Goal: Browse casually

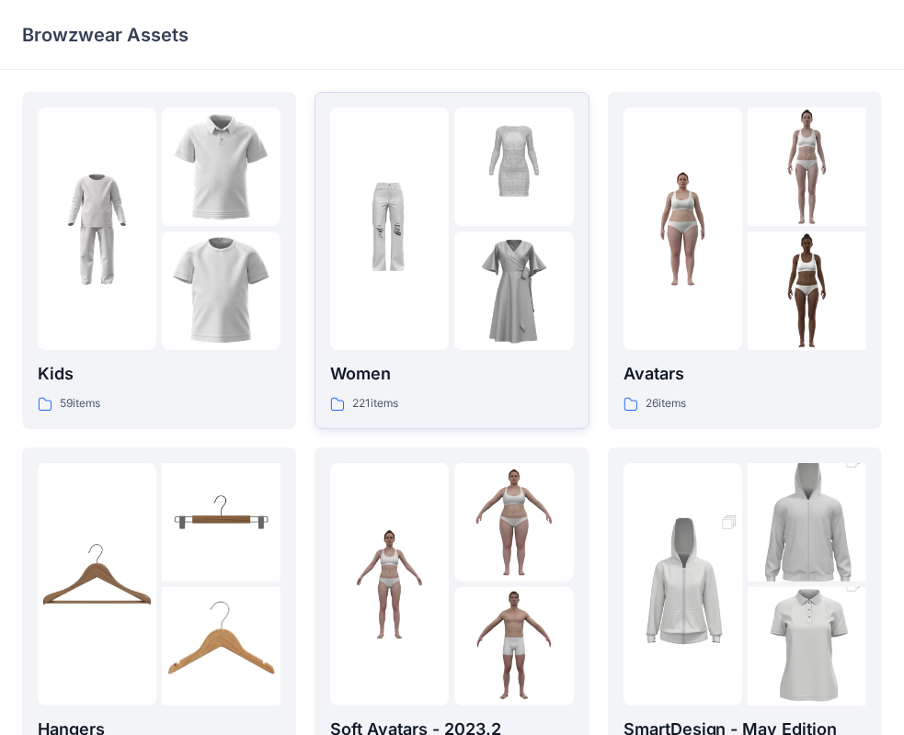
click at [377, 369] on p "Women" at bounding box center [451, 374] width 243 height 26
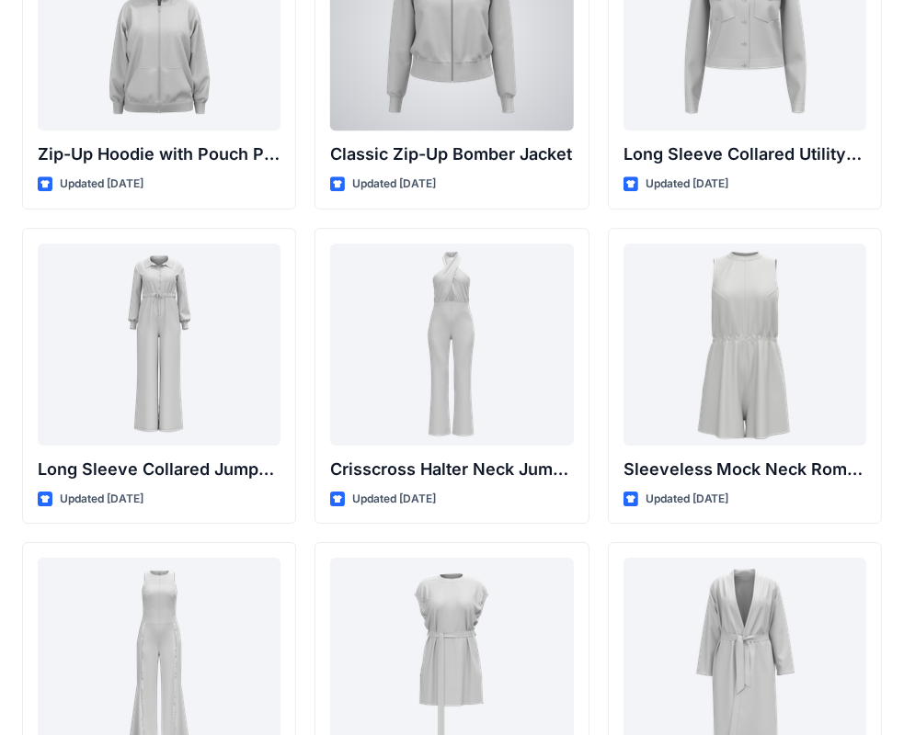
scroll to position [3751, 0]
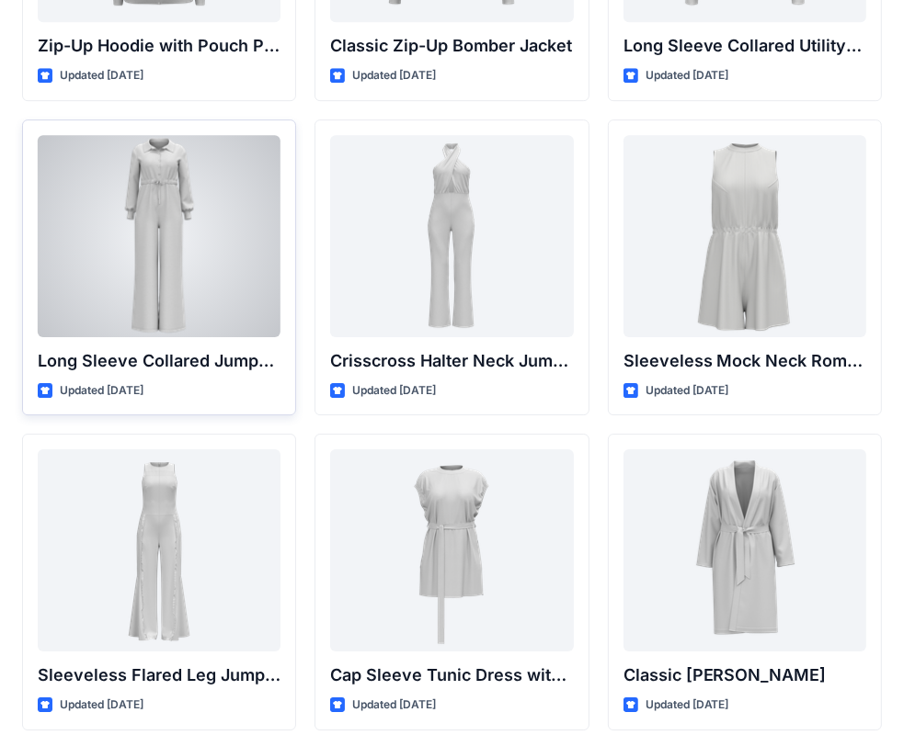
click at [149, 306] on div at bounding box center [159, 236] width 243 height 202
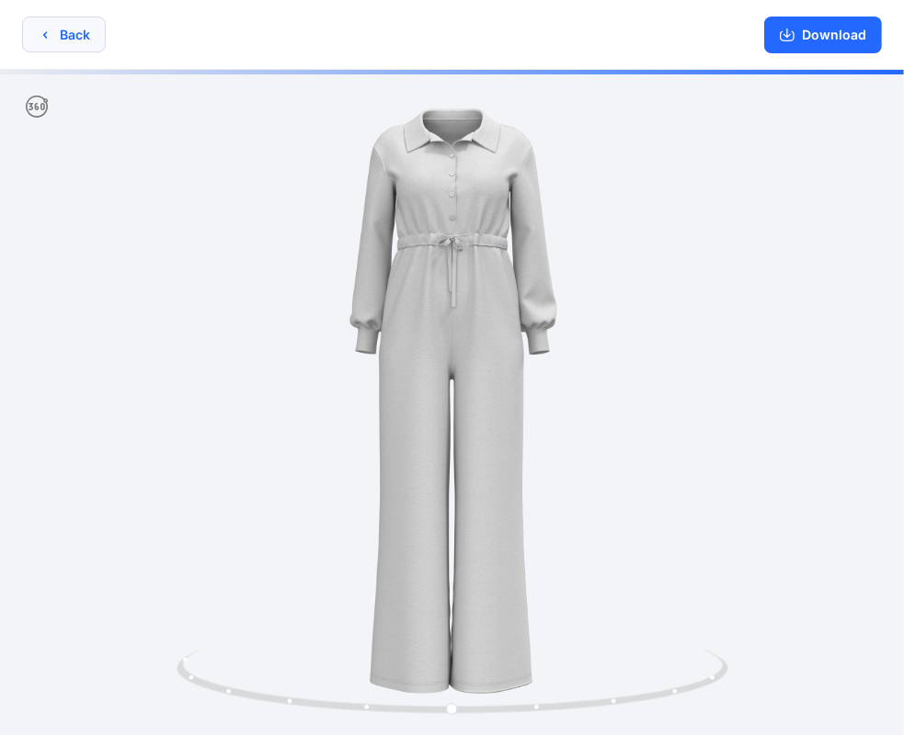
click at [66, 30] on button "Back" at bounding box center [64, 35] width 84 height 36
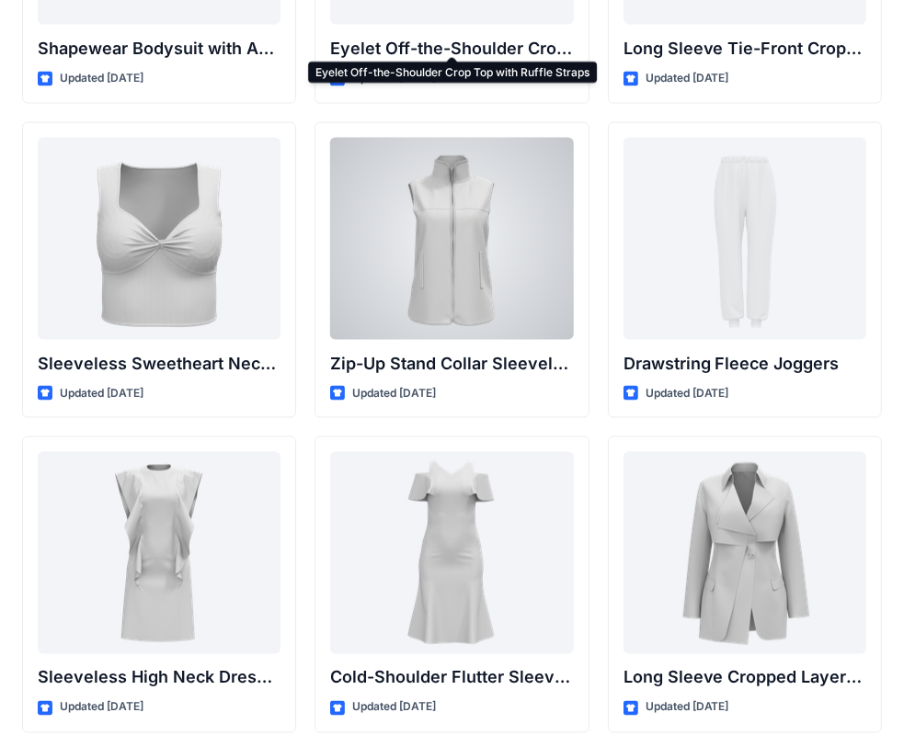
scroll to position [6268, 0]
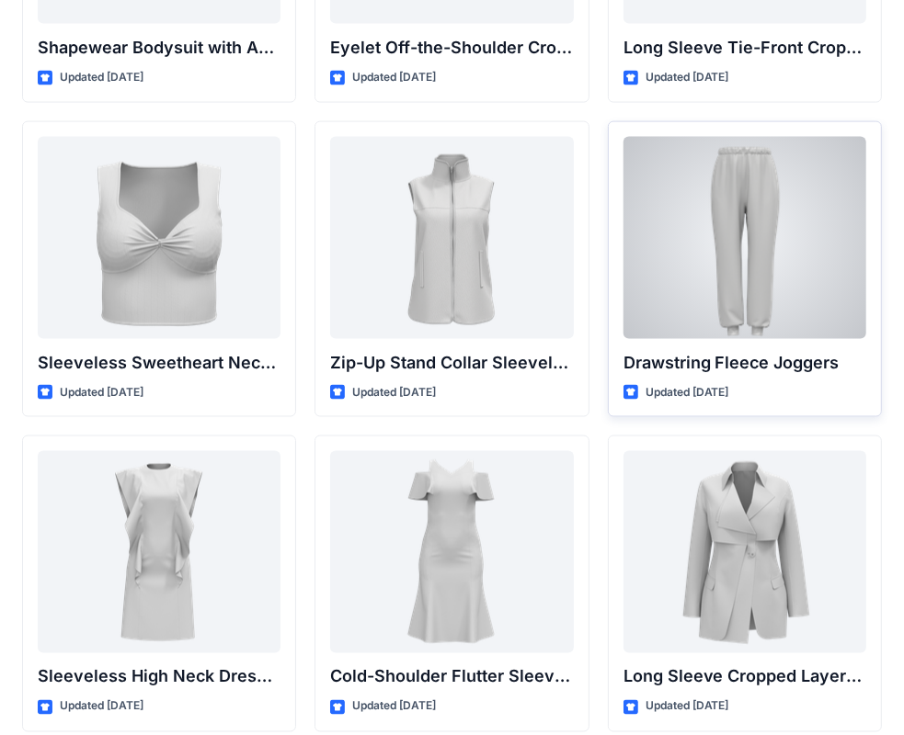
click at [738, 280] on div at bounding box center [744, 238] width 243 height 202
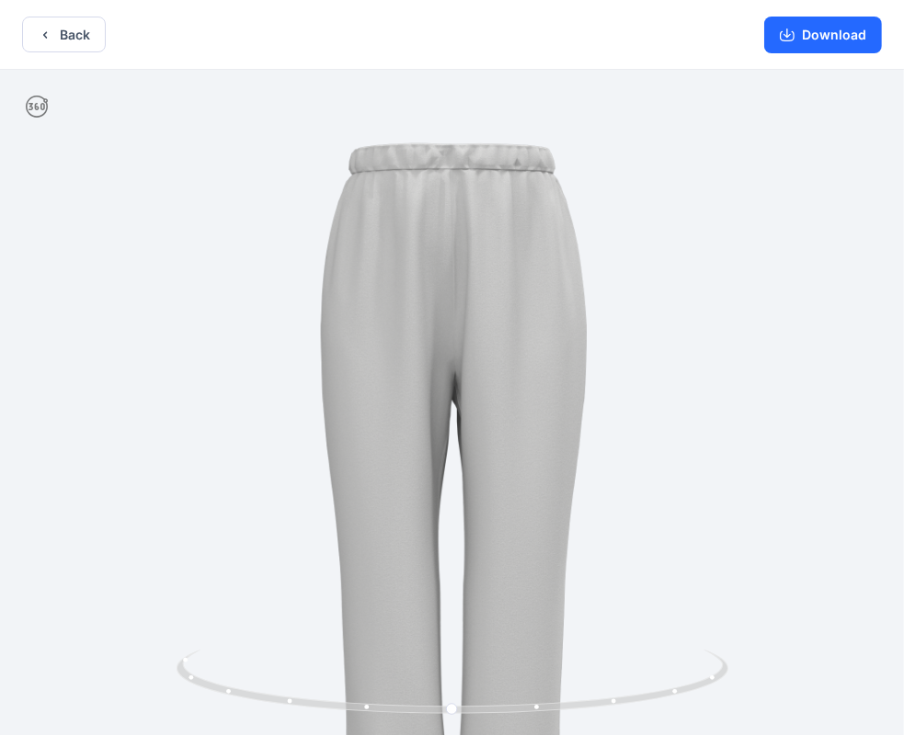
drag, startPoint x: 489, startPoint y: 232, endPoint x: 491, endPoint y: 309, distance: 77.2
click at [491, 309] on img at bounding box center [451, 496] width 864 height 864
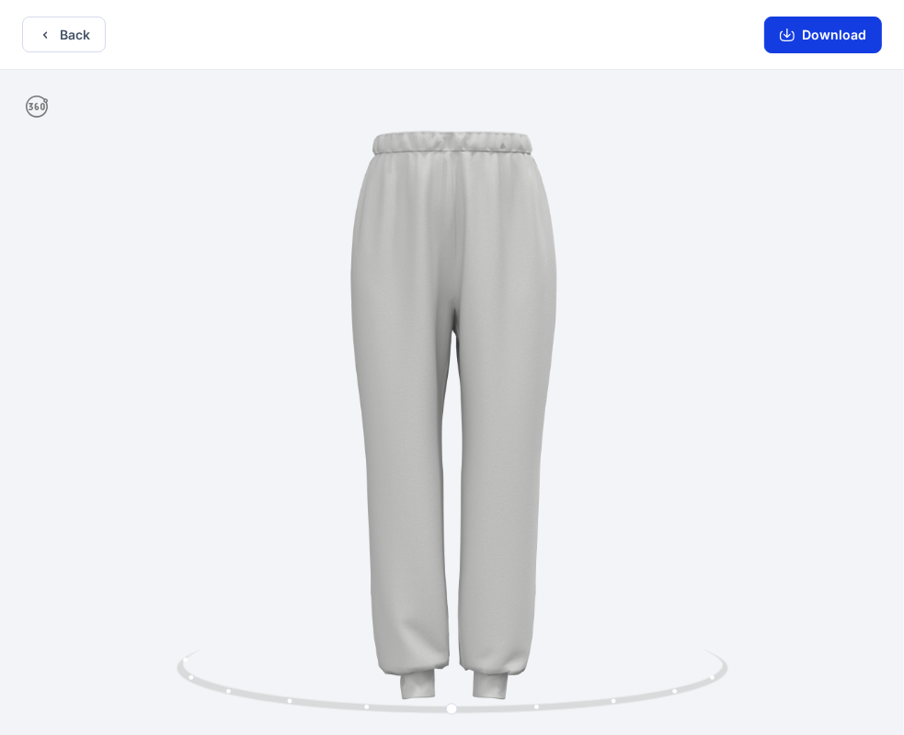
click at [833, 44] on button "Download" at bounding box center [823, 35] width 118 height 37
click at [54, 40] on button "Back" at bounding box center [64, 35] width 84 height 36
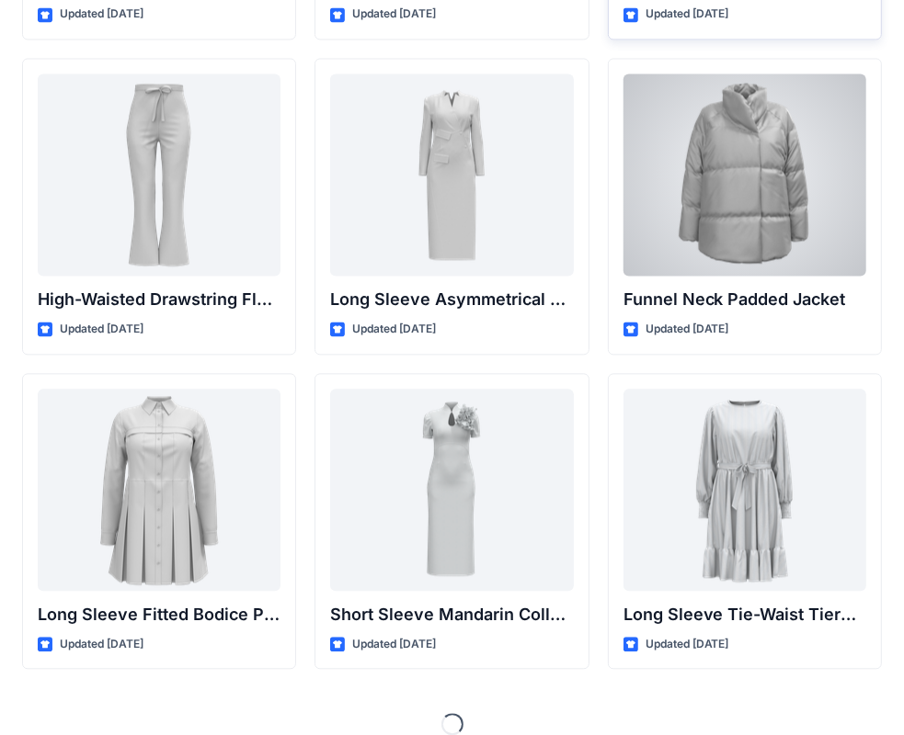
scroll to position [6974, 0]
